Goal: Find specific page/section: Find specific page/section

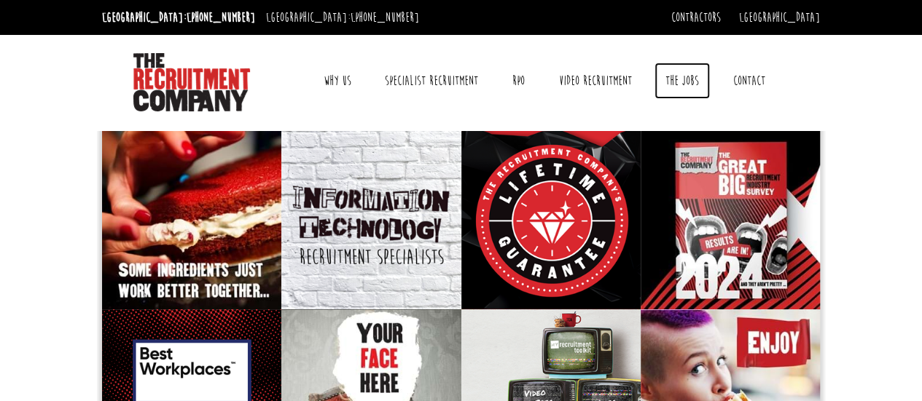
click at [684, 80] on link "The Jobs" at bounding box center [681, 81] width 55 height 36
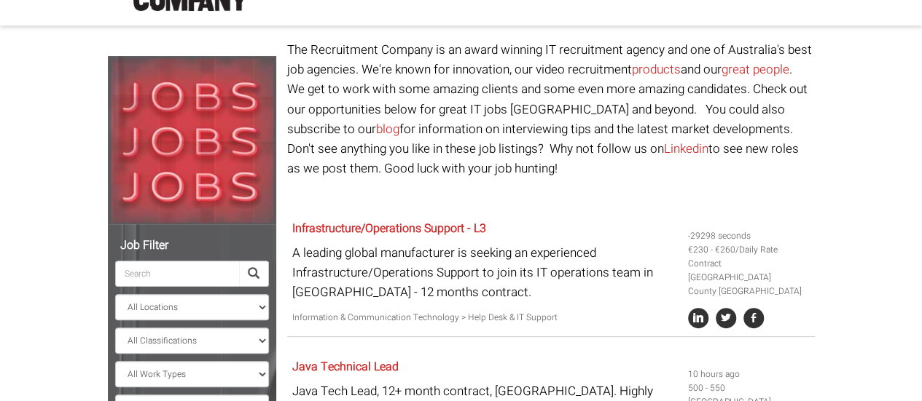
scroll to position [238, 0]
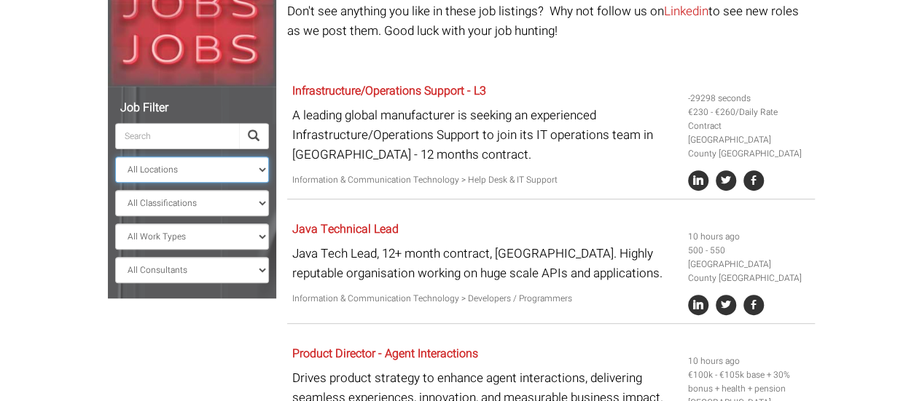
click at [262, 171] on select "All Locations Sydney Melbourne Ireland Sydney CBD Parramatta Circular Quay Nort…" at bounding box center [192, 170] width 154 height 26
